Goal: Task Accomplishment & Management: Use online tool/utility

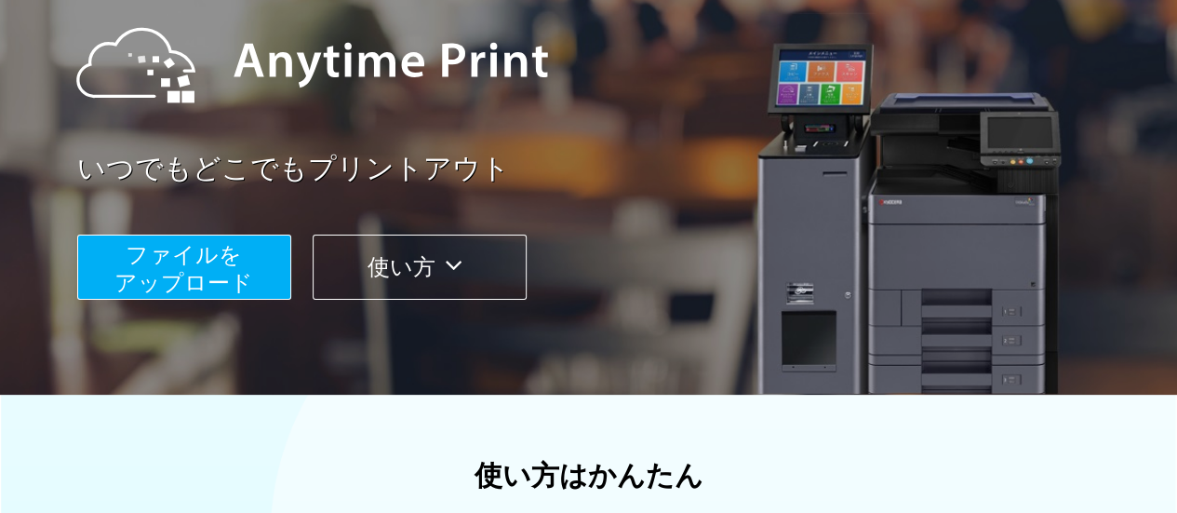
scroll to position [279, 0]
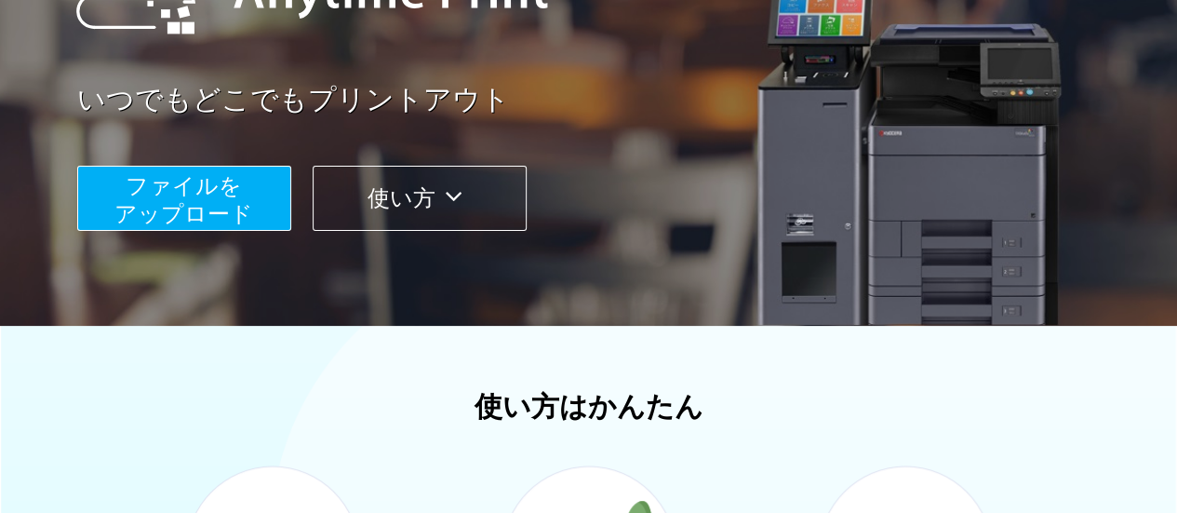
click at [214, 198] on span "ファイルを ​​アップロード" at bounding box center [183, 199] width 139 height 53
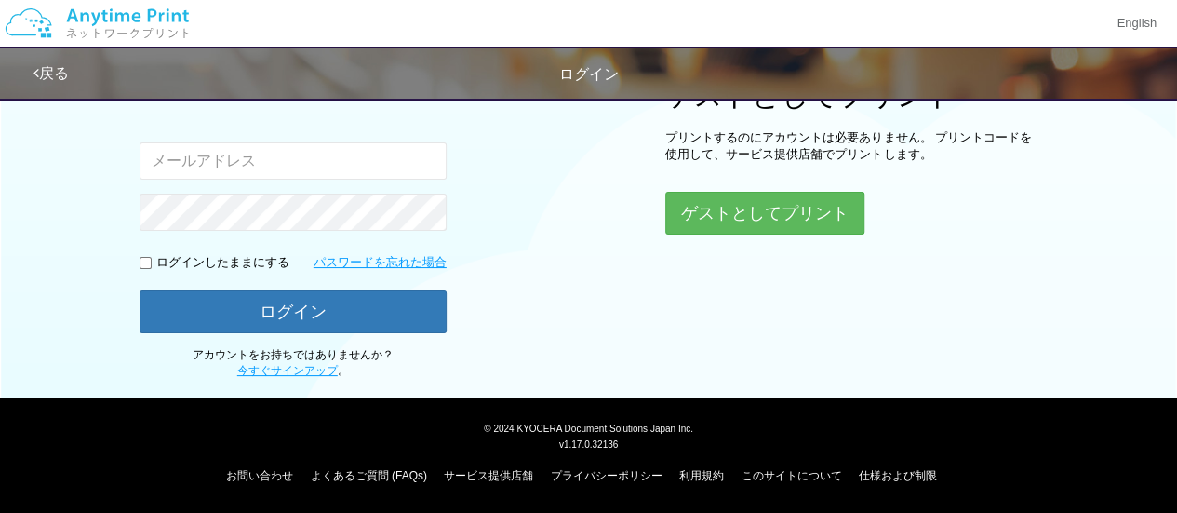
scroll to position [242, 0]
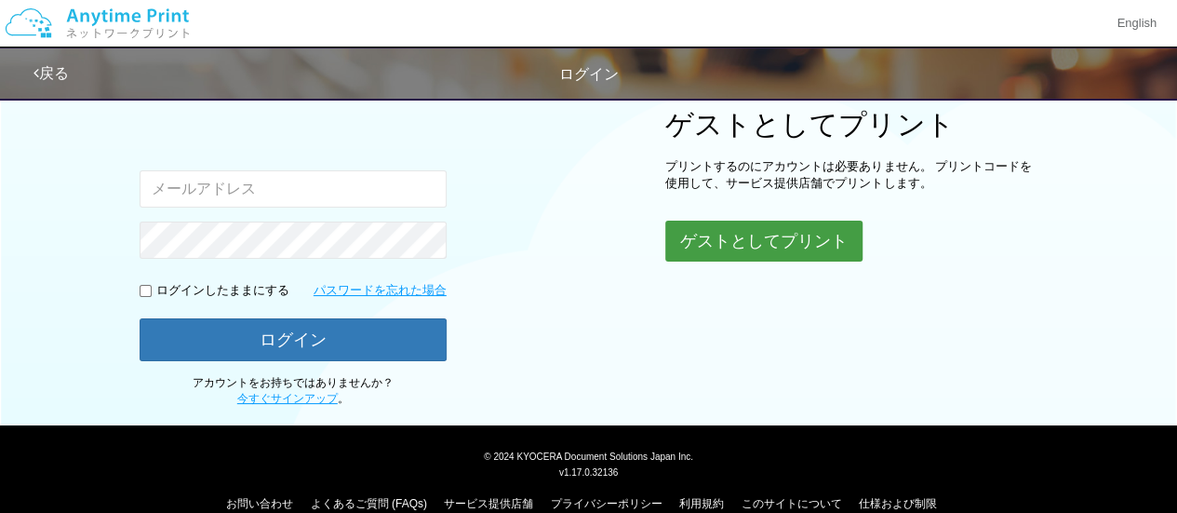
click at [751, 245] on button "ゲストとしてプリント" at bounding box center [763, 241] width 197 height 41
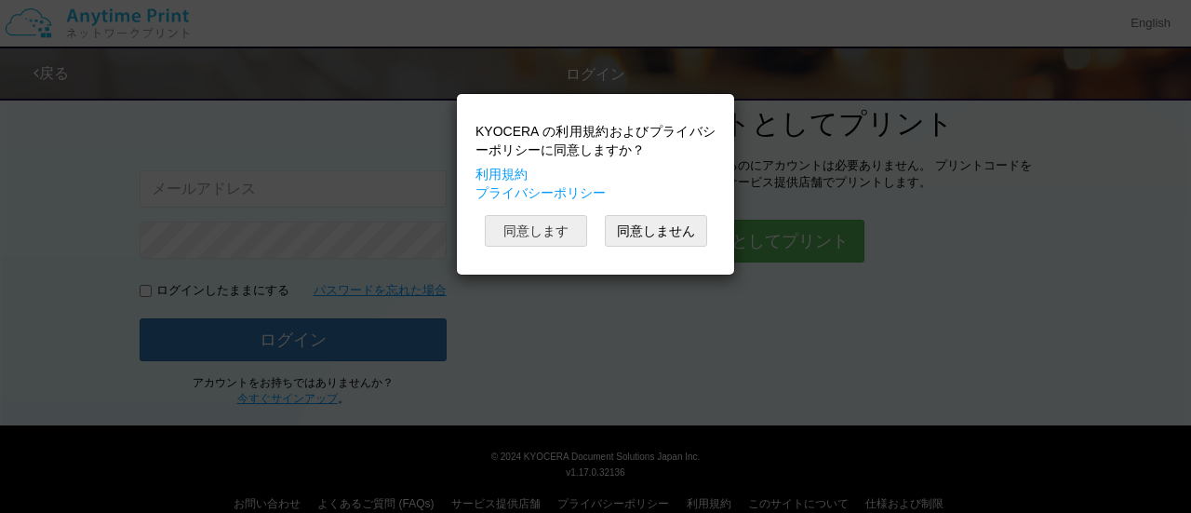
click at [531, 228] on button "同意します" at bounding box center [536, 231] width 102 height 32
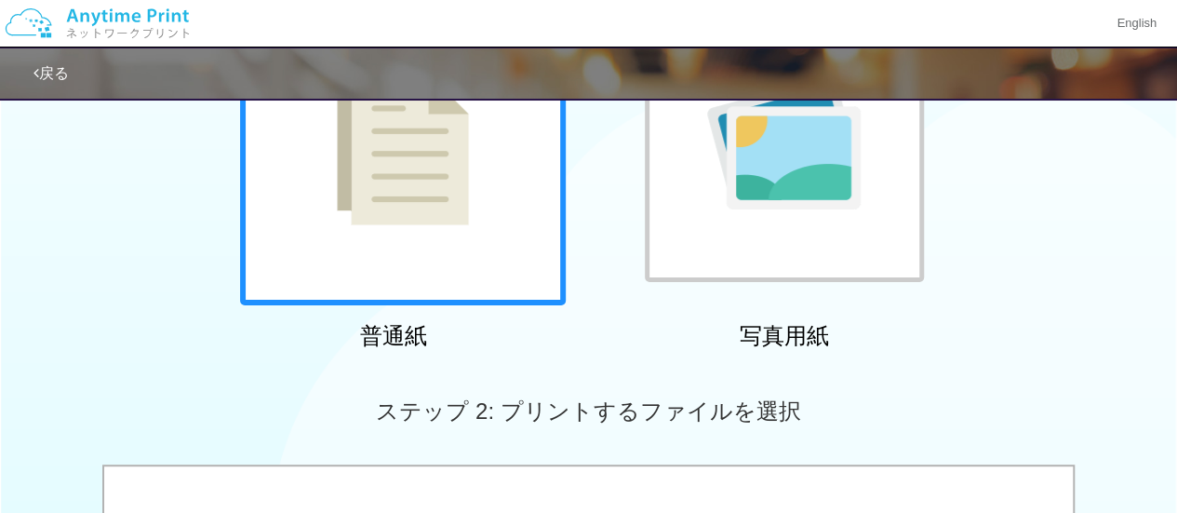
click at [437, 224] on img at bounding box center [403, 143] width 132 height 166
click at [423, 165] on img at bounding box center [403, 143] width 132 height 166
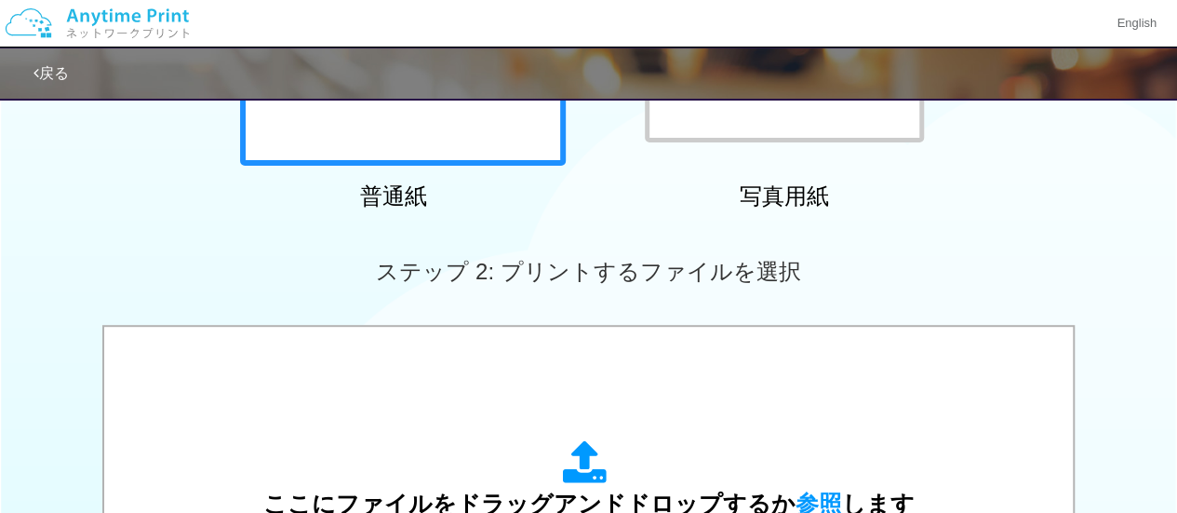
scroll to position [614, 0]
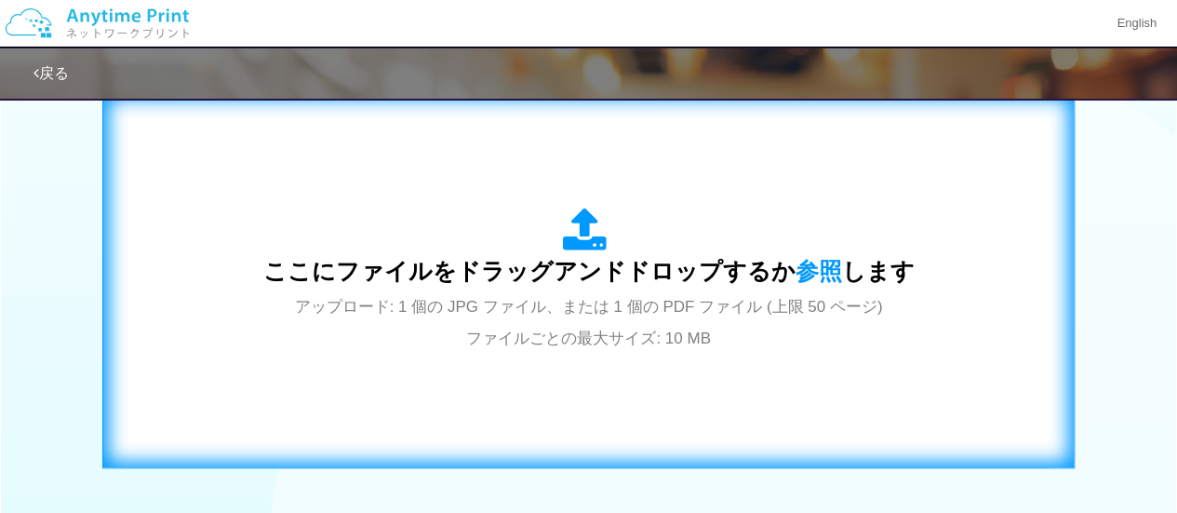
click at [581, 258] on span "ここにファイルをドラッグアンドドロップするか 参照 します" at bounding box center [589, 271] width 652 height 26
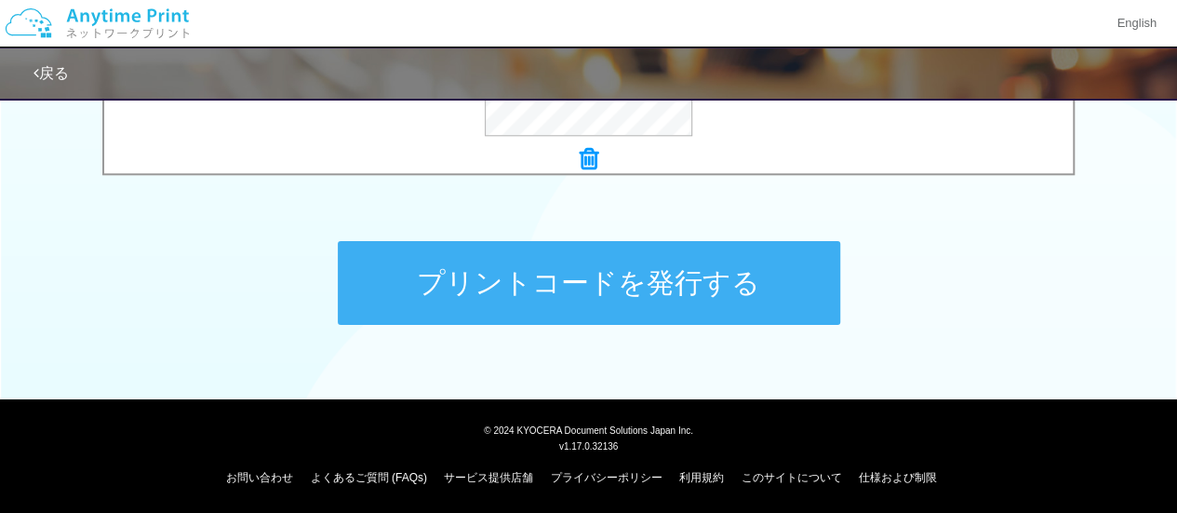
scroll to position [902, 0]
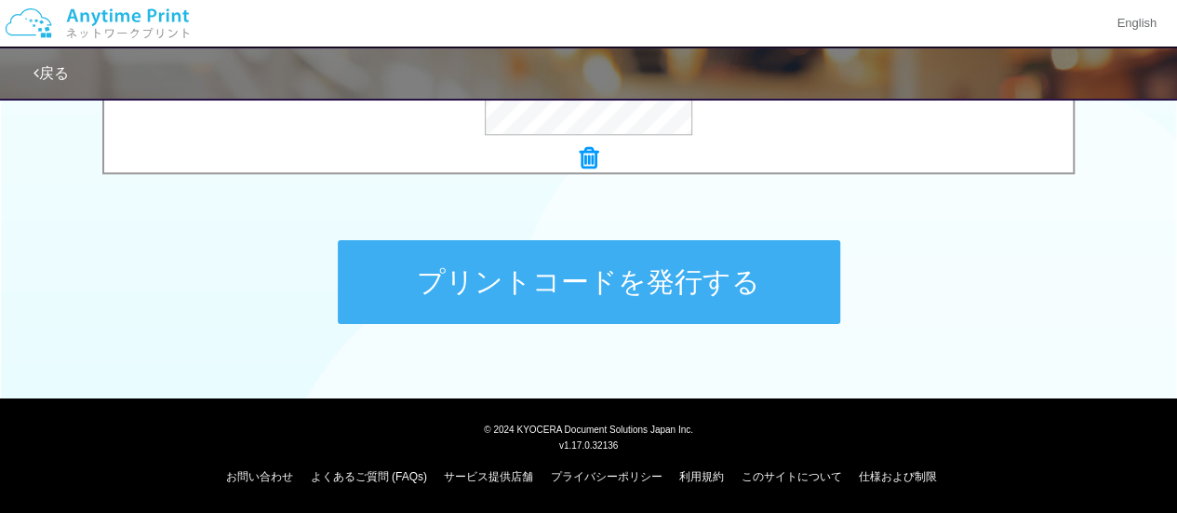
click at [710, 300] on button "プリントコードを発行する" at bounding box center [589, 282] width 503 height 84
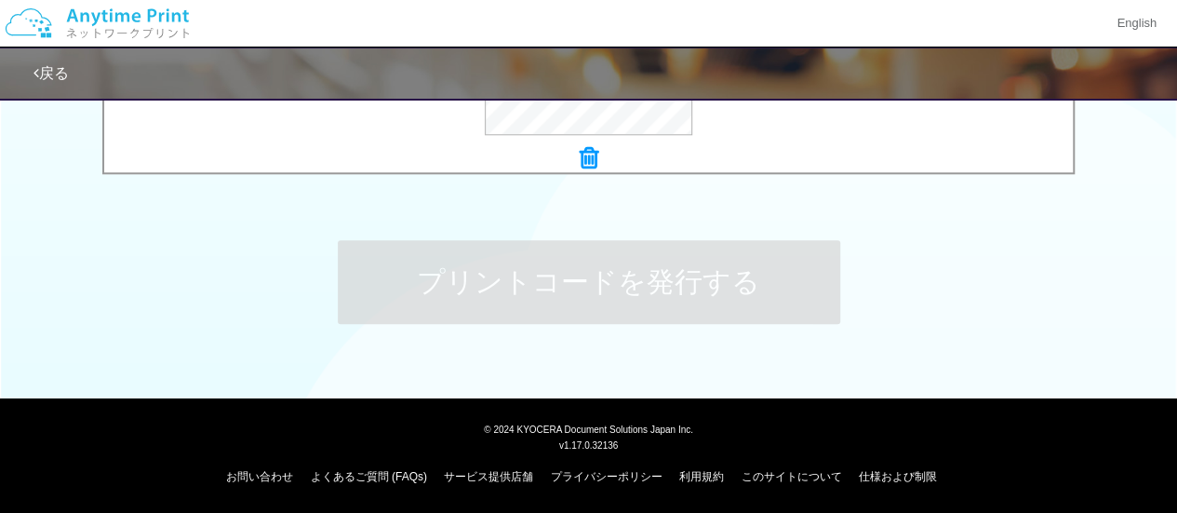
scroll to position [0, 0]
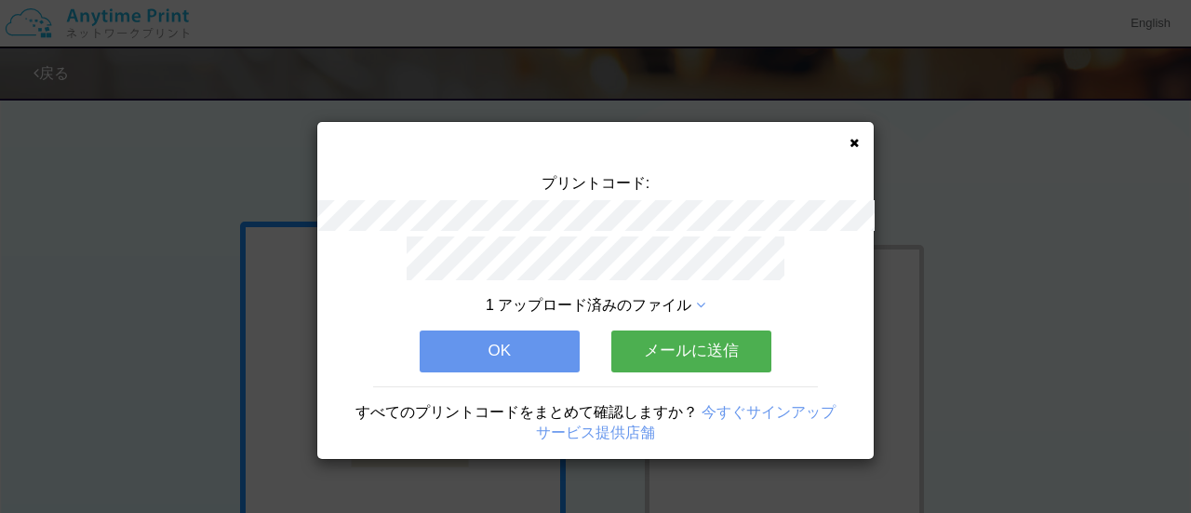
click at [525, 343] on button "OK" at bounding box center [500, 350] width 160 height 41
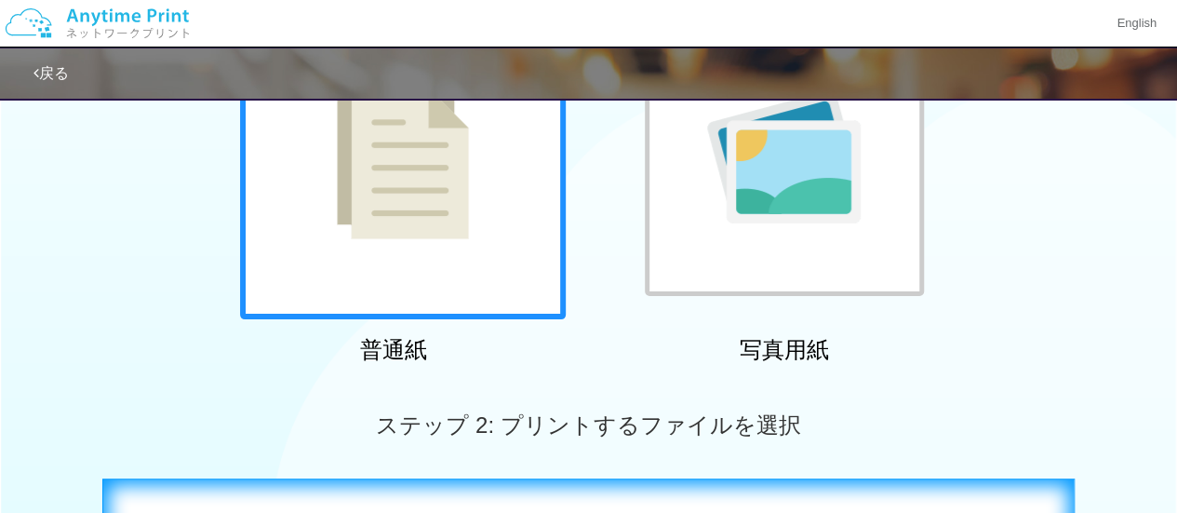
scroll to position [465, 0]
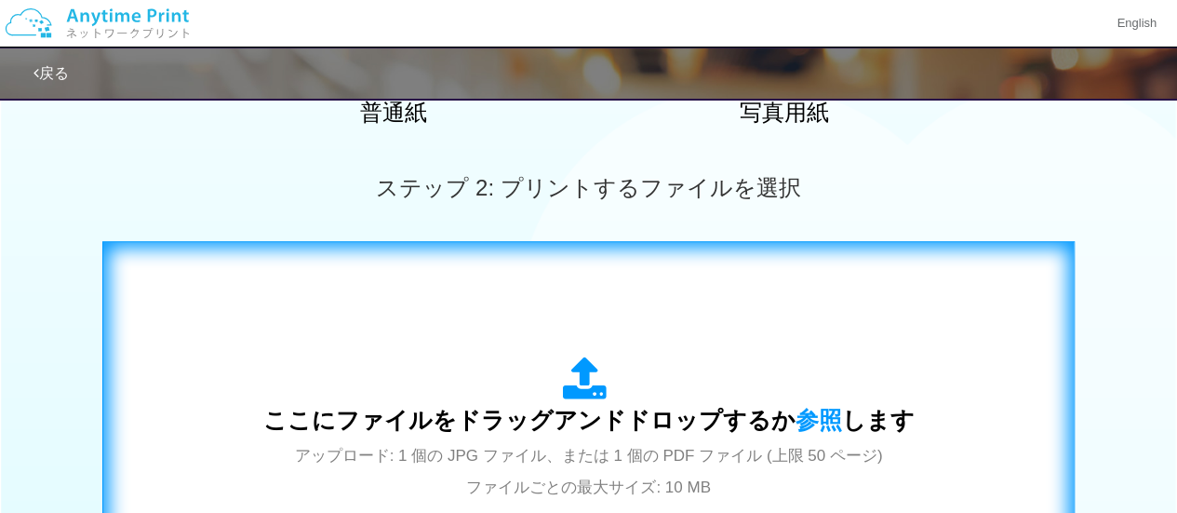
click at [589, 369] on icon at bounding box center [589, 379] width 52 height 47
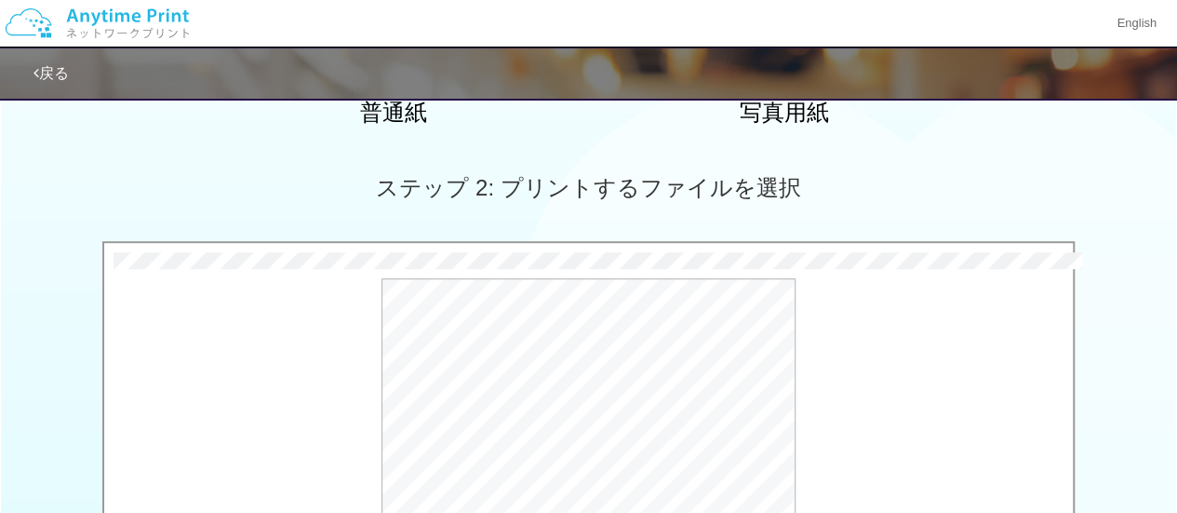
scroll to position [838, 0]
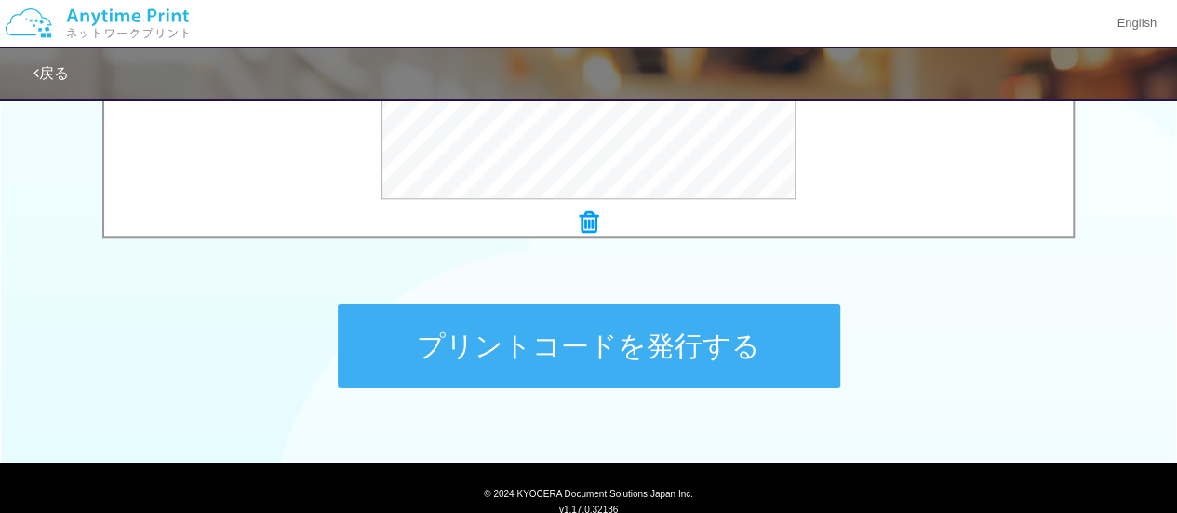
click at [710, 354] on button "プリントコードを発行する" at bounding box center [589, 346] width 503 height 84
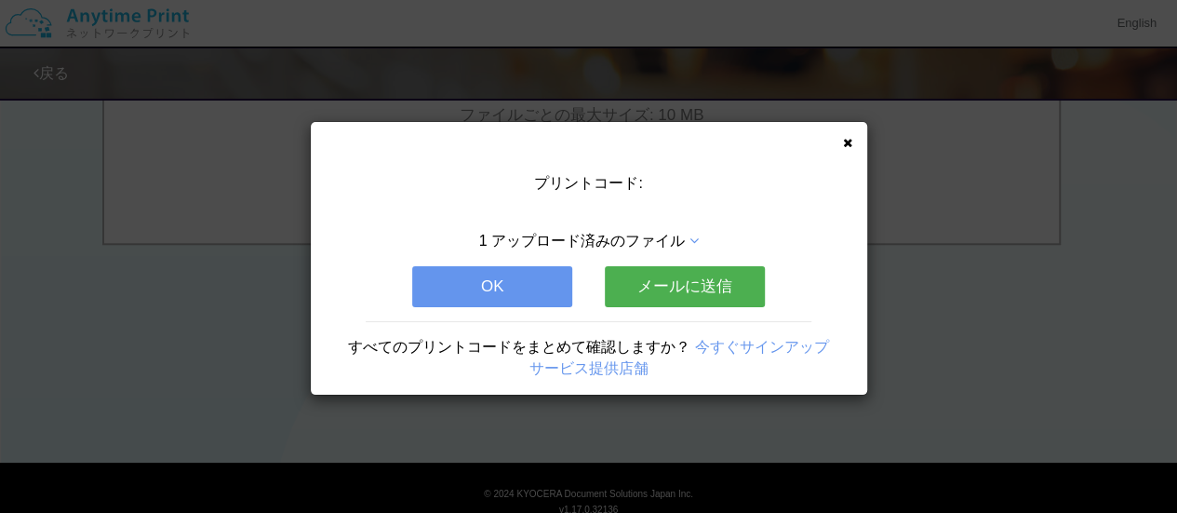
scroll to position [0, 0]
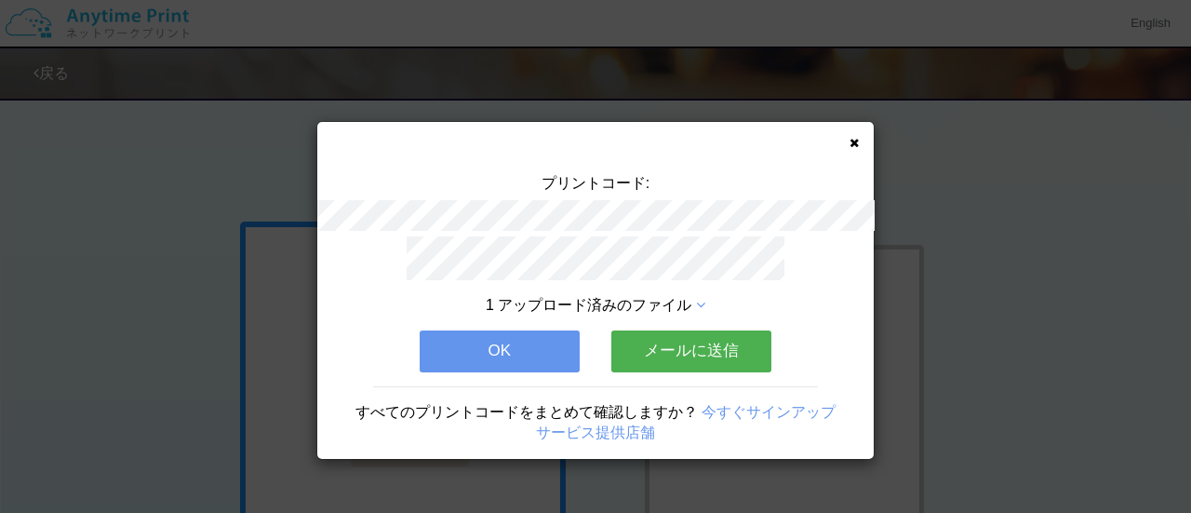
click at [851, 139] on icon at bounding box center [854, 143] width 9 height 12
